Goal: Task Accomplishment & Management: Manage account settings

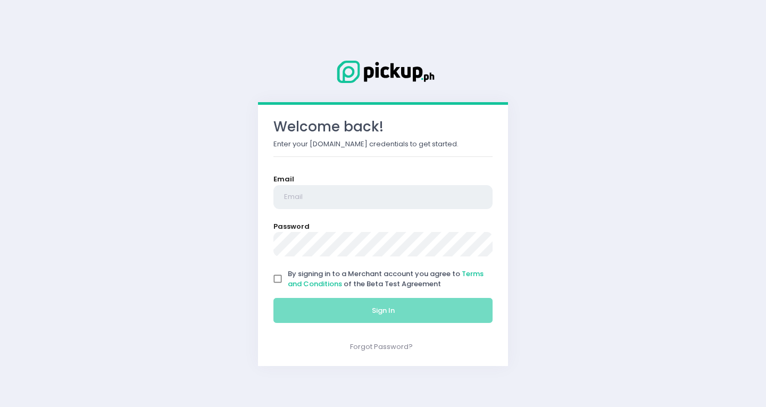
type input "[EMAIL_ADDRESS][PERSON_NAME][DOMAIN_NAME]"
drag, startPoint x: 281, startPoint y: 277, endPoint x: 295, endPoint y: 309, distance: 35.0
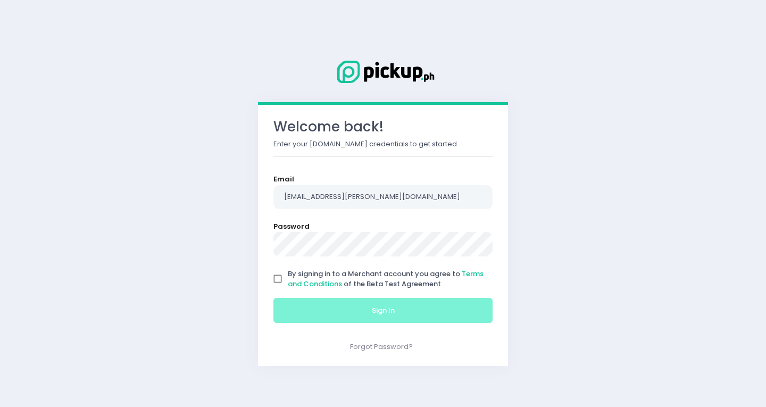
click at [280, 280] on input "By signing in to a Merchant account you agree to Terms and Conditions of the Be…" at bounding box center [277, 278] width 20 height 20
checkbox input "true"
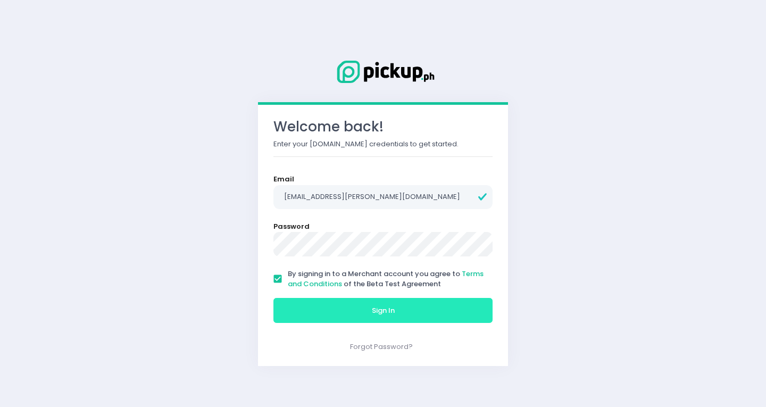
click at [299, 313] on button "Sign In" at bounding box center [382, 311] width 219 height 26
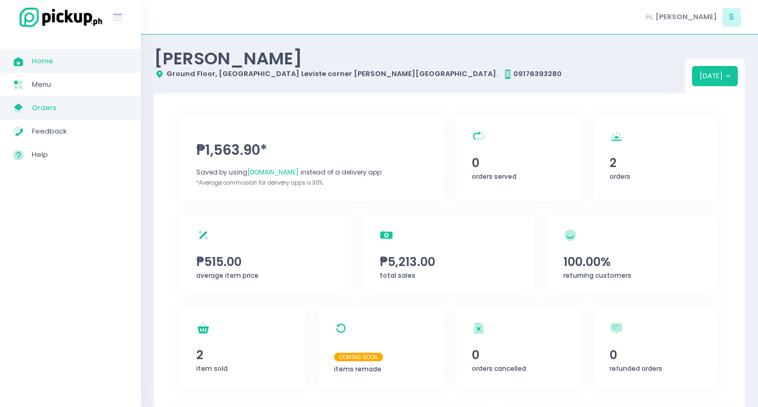
click at [75, 114] on span "Orders" at bounding box center [80, 108] width 96 height 14
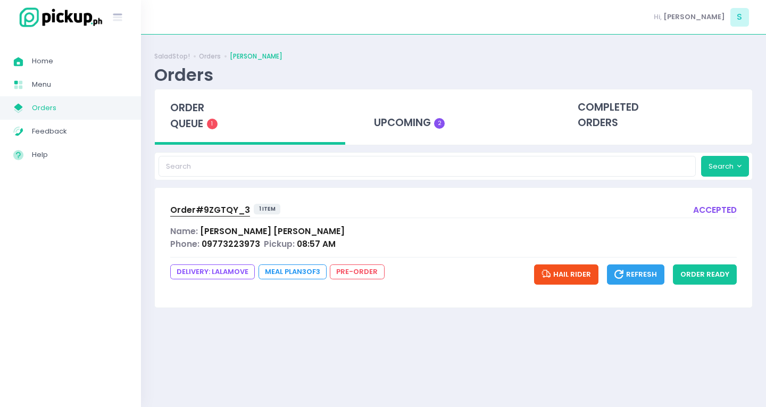
click at [186, 114] on span "order queue" at bounding box center [187, 115] width 34 height 30
click at [703, 276] on button "order ready" at bounding box center [705, 274] width 64 height 20
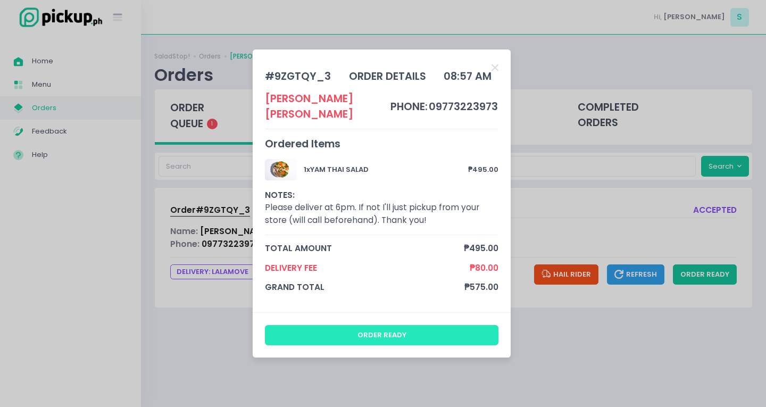
click at [433, 327] on button "order ready" at bounding box center [382, 335] width 234 height 20
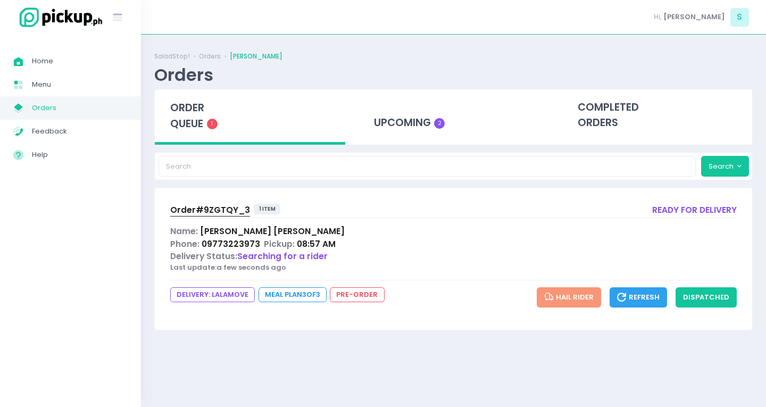
click at [226, 213] on span "Order# 9ZGTQY_3" at bounding box center [210, 209] width 80 height 11
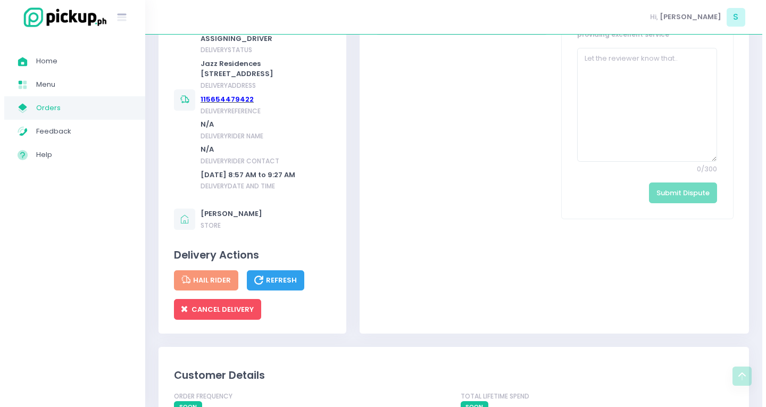
scroll to position [638, 0]
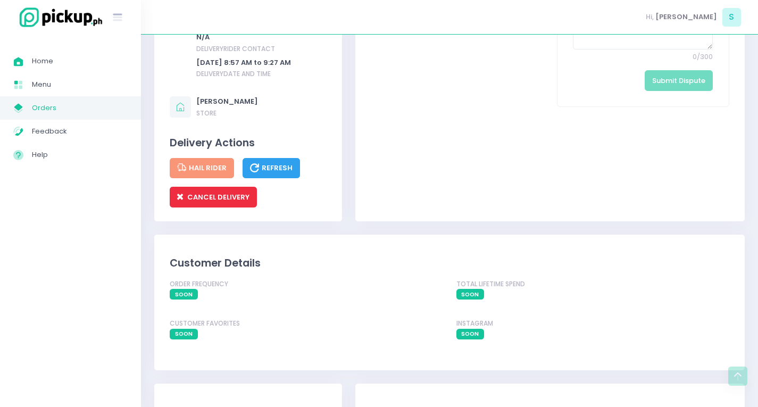
click at [221, 202] on span "CANCEL DELIVERY" at bounding box center [213, 197] width 72 height 10
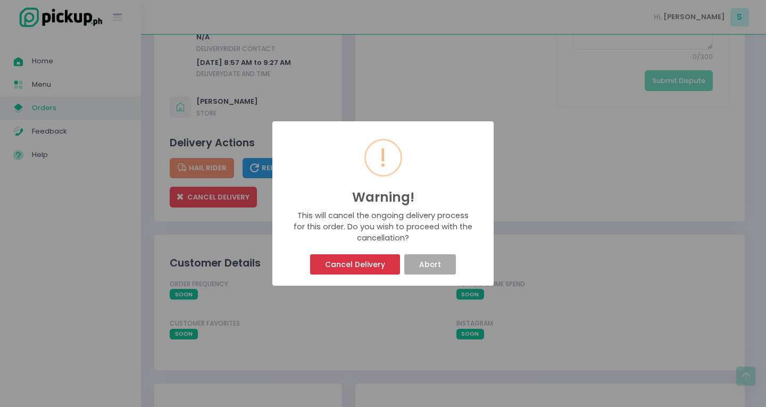
click at [374, 271] on button "Cancel Delivery" at bounding box center [354, 264] width 89 height 20
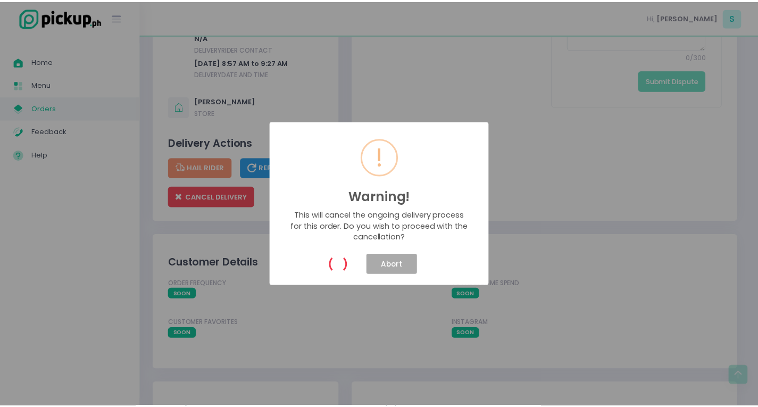
scroll to position [0, 0]
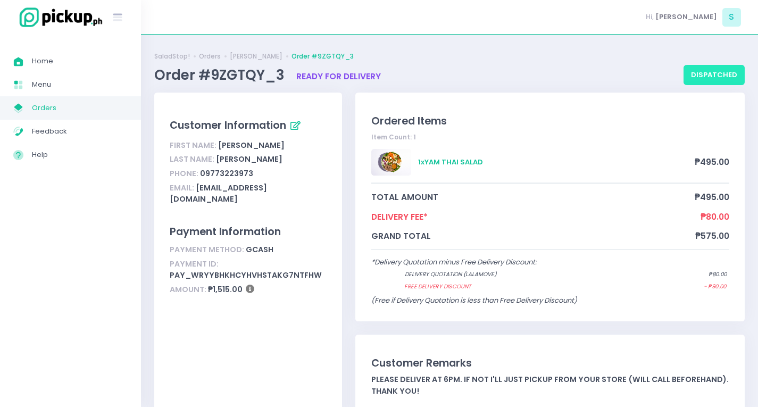
drag, startPoint x: 721, startPoint y: 68, endPoint x: 562, endPoint y: 106, distance: 163.9
click at [719, 70] on button "dispatched" at bounding box center [713, 75] width 61 height 20
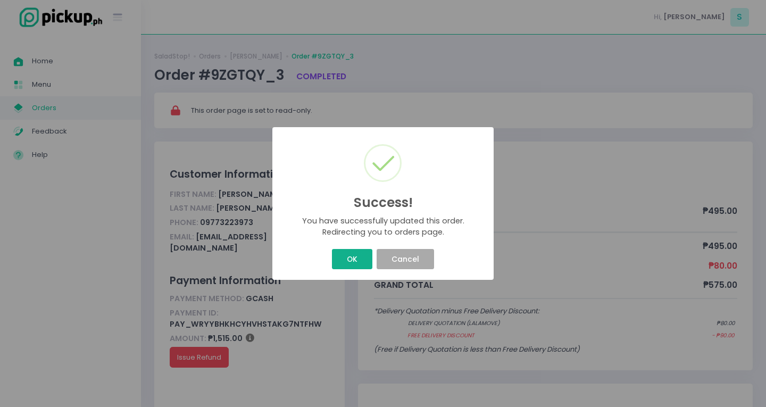
click at [345, 262] on button "OK" at bounding box center [352, 259] width 40 height 20
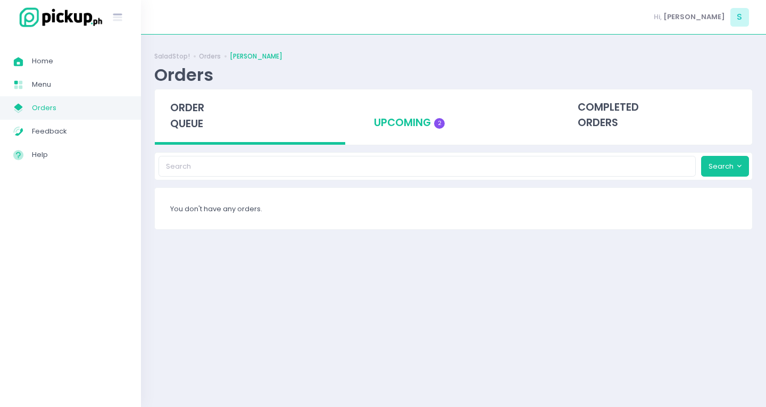
click at [433, 131] on div "upcoming 2" at bounding box center [453, 115] width 190 height 52
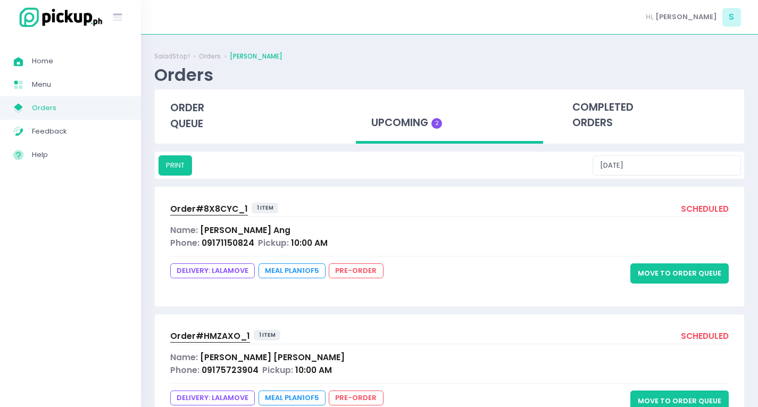
click at [213, 205] on span "Order# 8X8CYC_1" at bounding box center [209, 208] width 78 height 11
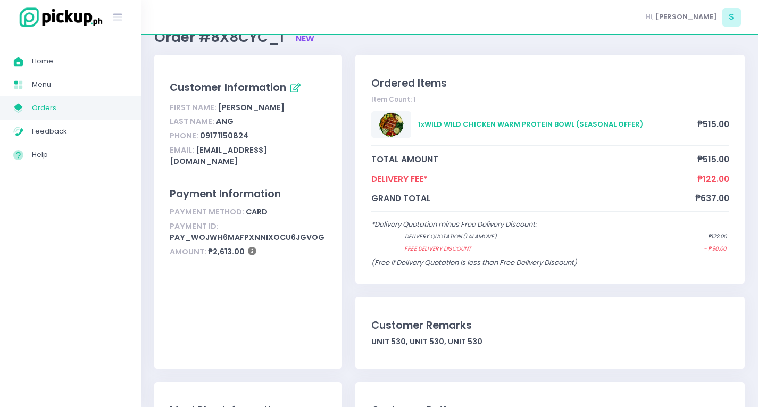
scroll to position [53, 0]
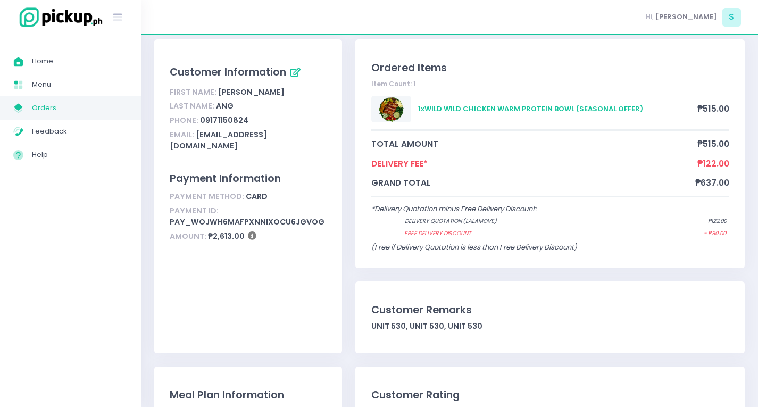
click at [58, 102] on span "Orders" at bounding box center [80, 108] width 96 height 14
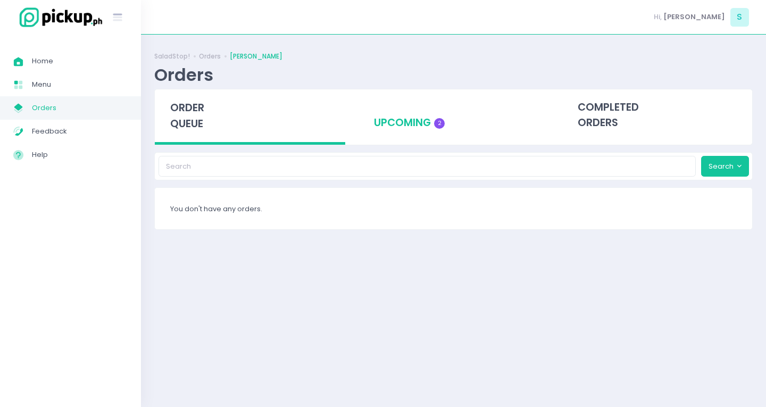
click at [419, 119] on div "upcoming 2" at bounding box center [453, 115] width 190 height 52
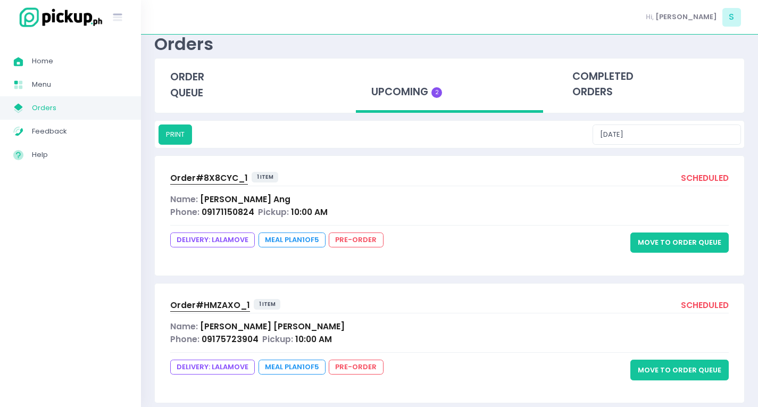
scroll to position [47, 0]
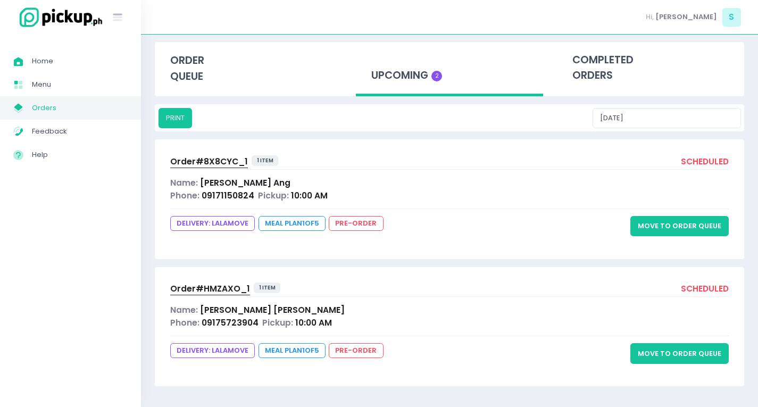
click at [229, 283] on span "Order# HMZAXO_1" at bounding box center [210, 288] width 80 height 11
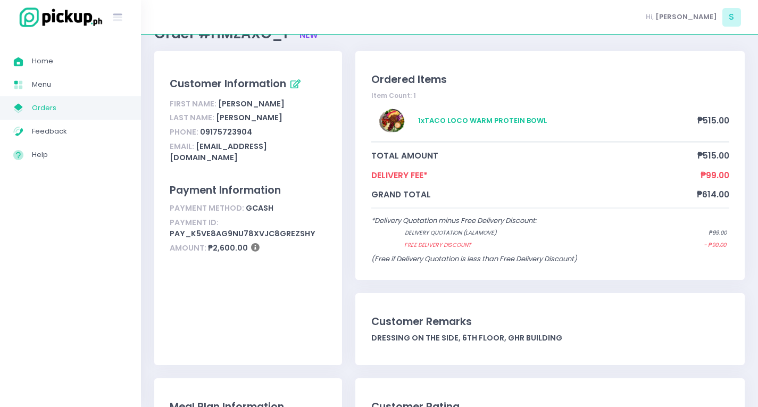
scroll to position [53, 0]
